Goal: Task Accomplishment & Management: Complete application form

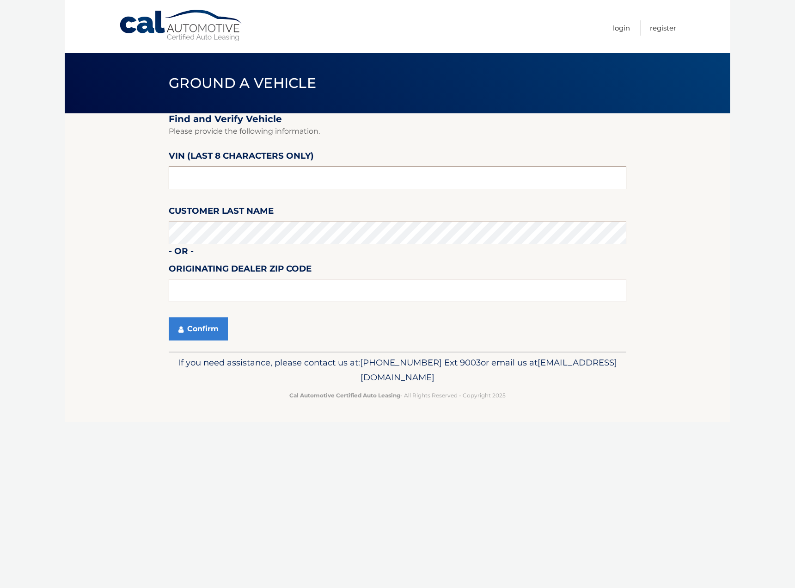
click at [198, 180] on input "text" at bounding box center [398, 177] width 458 height 23
type input "NH121055"
click at [206, 284] on input "text" at bounding box center [398, 290] width 458 height 23
type input "08012"
click at [198, 333] on button "Confirm" at bounding box center [198, 328] width 59 height 23
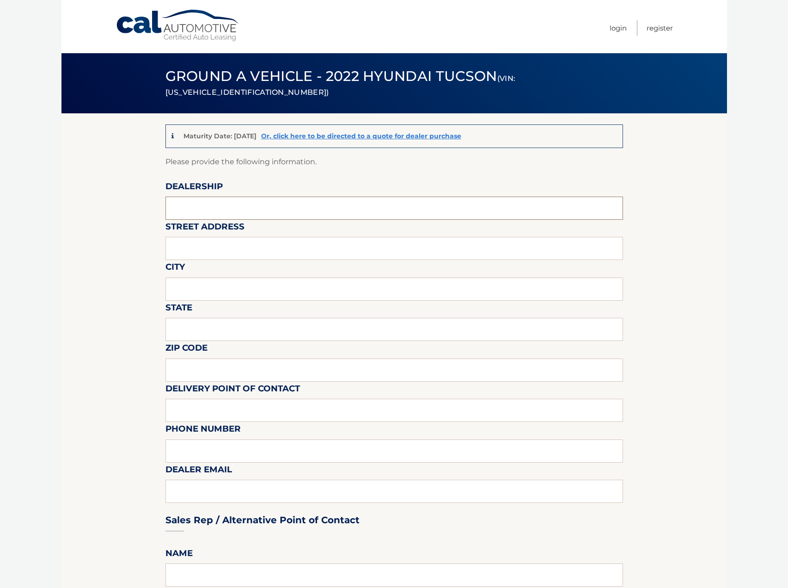
click at [182, 207] on input "text" at bounding box center [395, 208] width 458 height 23
type input "HYUNDAI OF TURNERSVILLE"
type input "[STREET_ADDRESS]"
type input "[GEOGRAPHIC_DATA]"
type input "NJ"
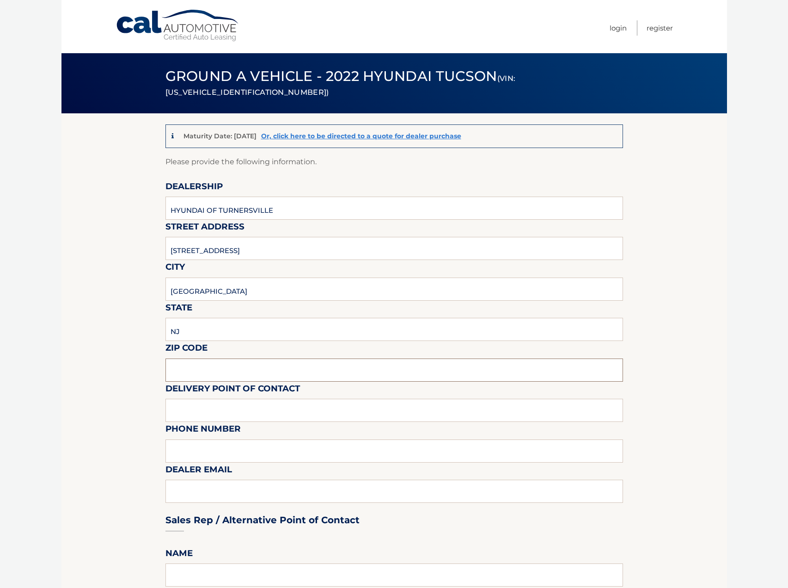
type input "08012"
type input "[PERSON_NAME]"
type input "8566497541"
type input "[EMAIL_ADDRESS][DOMAIN_NAME]"
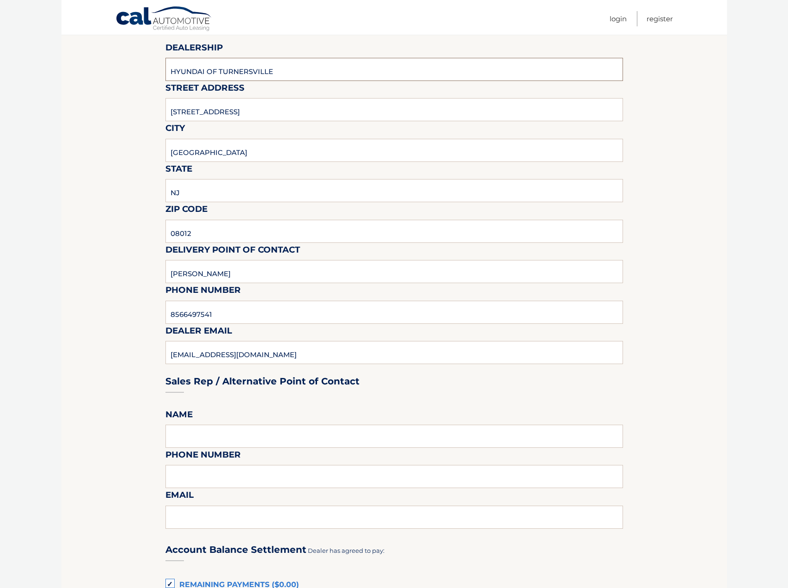
scroll to position [277, 0]
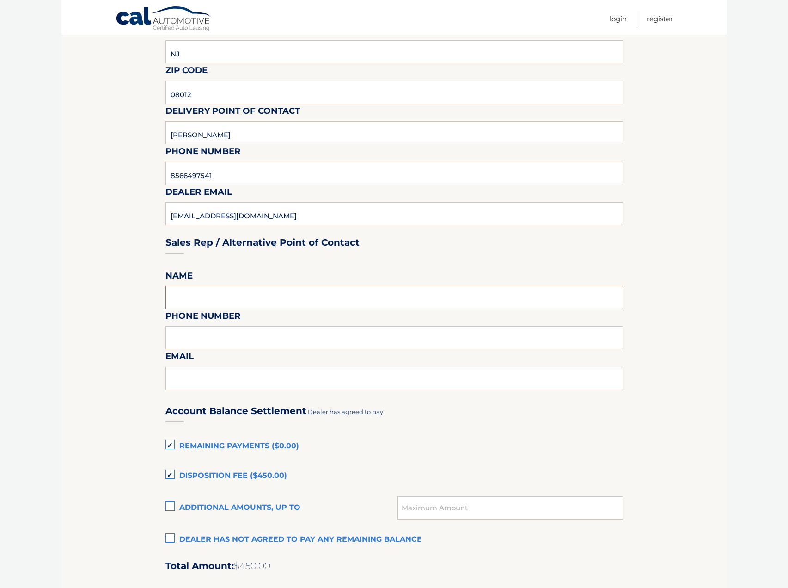
click at [208, 292] on input "text" at bounding box center [395, 297] width 458 height 23
type input "[PERSON_NAME]"
type input "8566497541"
type input "[EMAIL_ADDRESS][DOMAIN_NAME]"
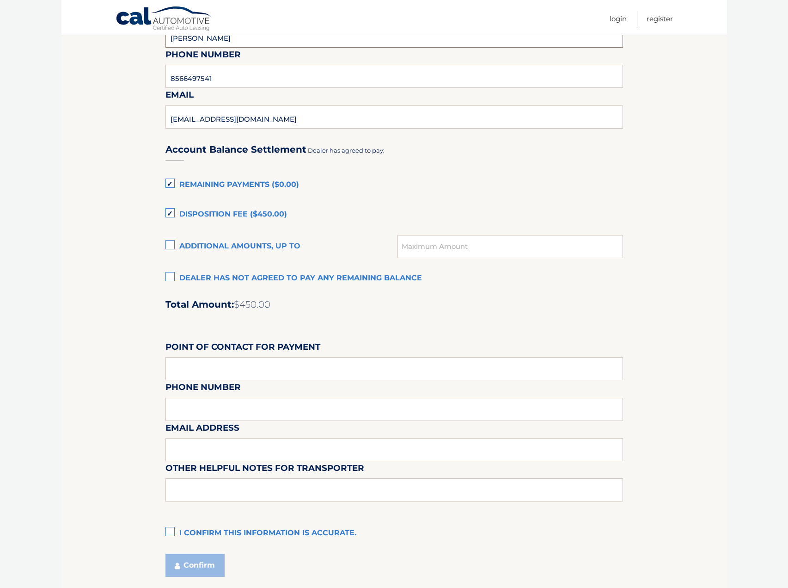
scroll to position [609, 0]
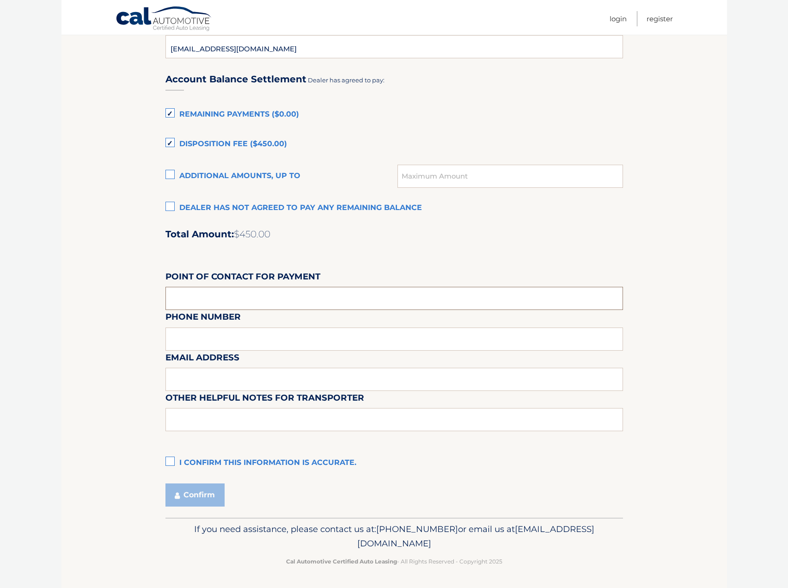
click at [227, 300] on input "text" at bounding box center [395, 298] width 458 height 23
drag, startPoint x: 342, startPoint y: 259, endPoint x: 348, endPoint y: 255, distance: 6.9
click at [342, 259] on div "Account Balance Settlement Dealer has agreed to pay: Remaining Payments ($0.00)…" at bounding box center [395, 267] width 458 height 410
click at [170, 460] on label "I confirm this information is accurate." at bounding box center [395, 463] width 458 height 18
click at [0, 0] on input "I confirm this information is accurate." at bounding box center [0, 0] width 0 height 0
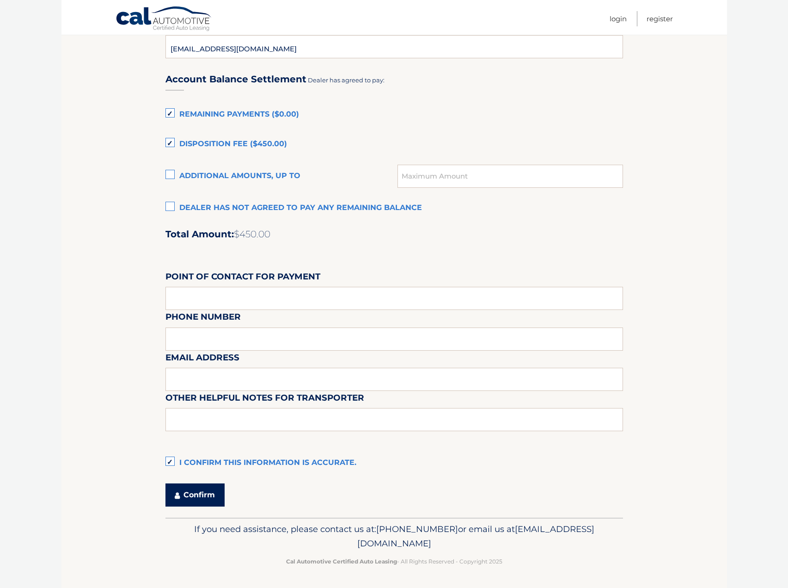
click at [201, 497] on button "Confirm" at bounding box center [195, 494] width 59 height 23
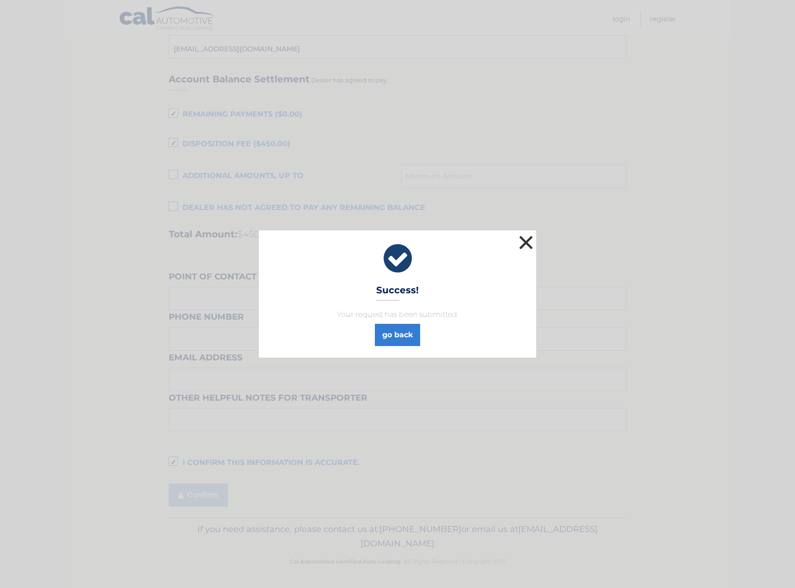
click at [529, 246] on button "×" at bounding box center [526, 242] width 18 height 18
